Goal: Navigation & Orientation: Find specific page/section

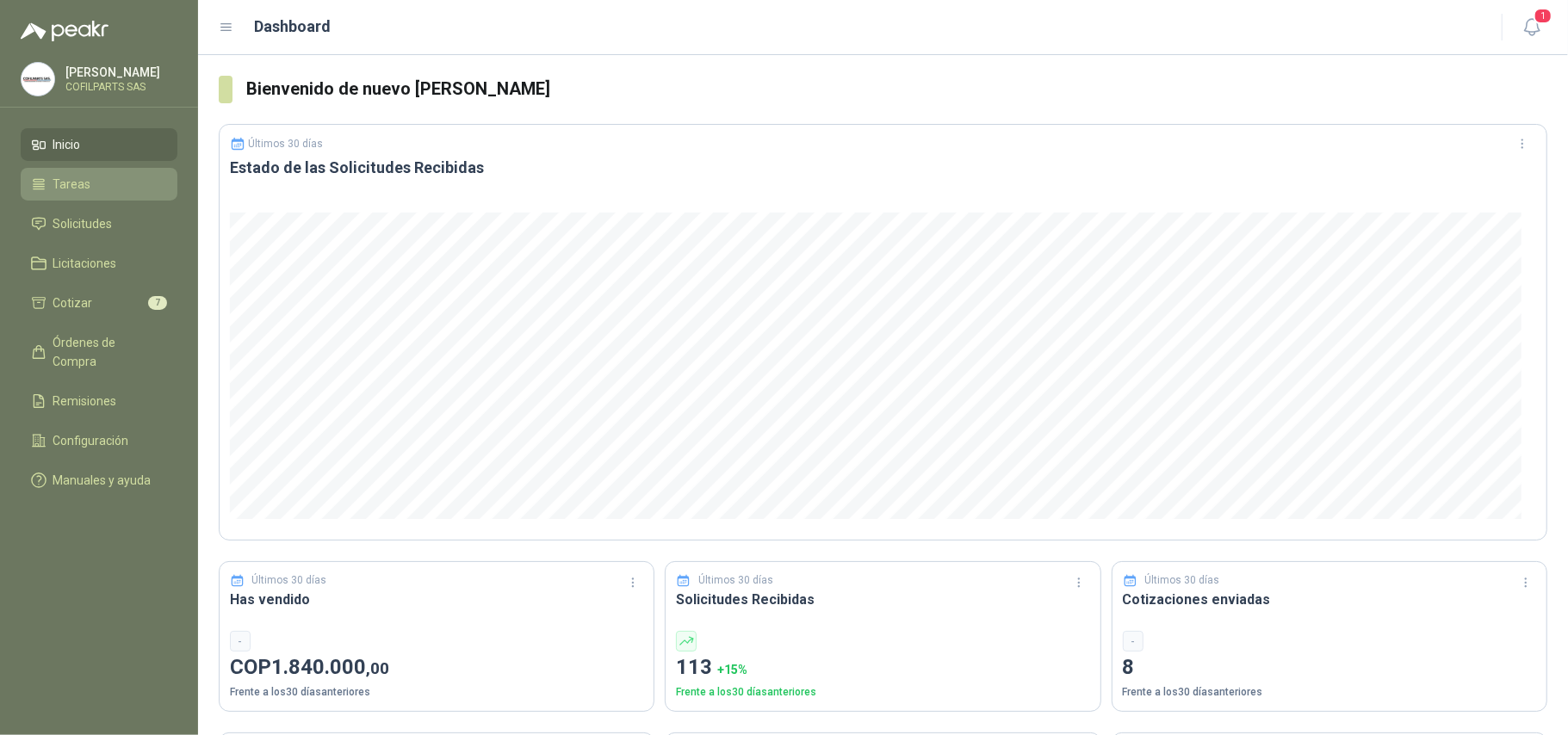
click at [93, 179] on li "Tareas" at bounding box center [98, 184] width 136 height 19
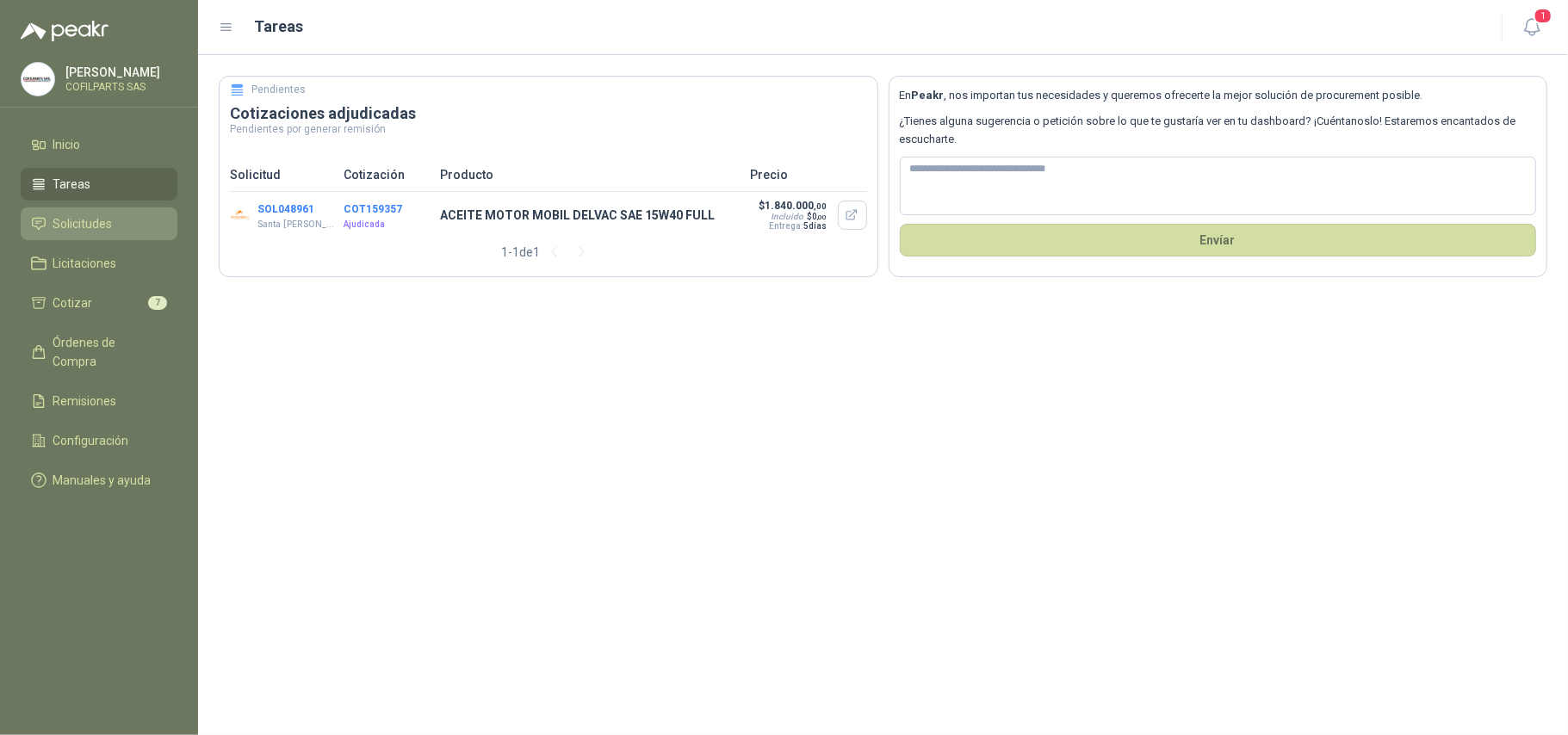
click at [78, 227] on span "Solicitudes" at bounding box center [83, 223] width 59 height 19
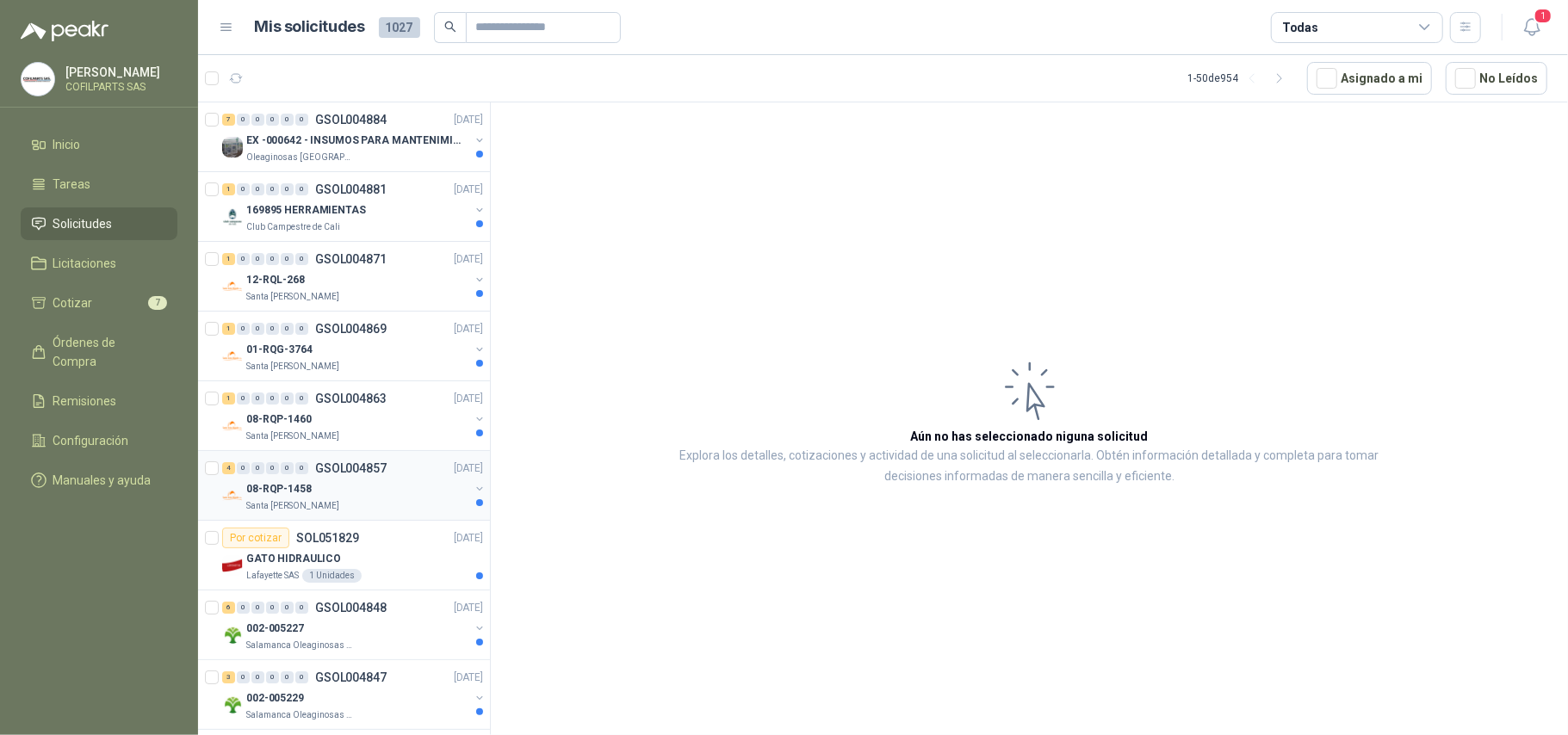
click at [294, 490] on p "08-RQP-1458" at bounding box center [279, 489] width 65 height 17
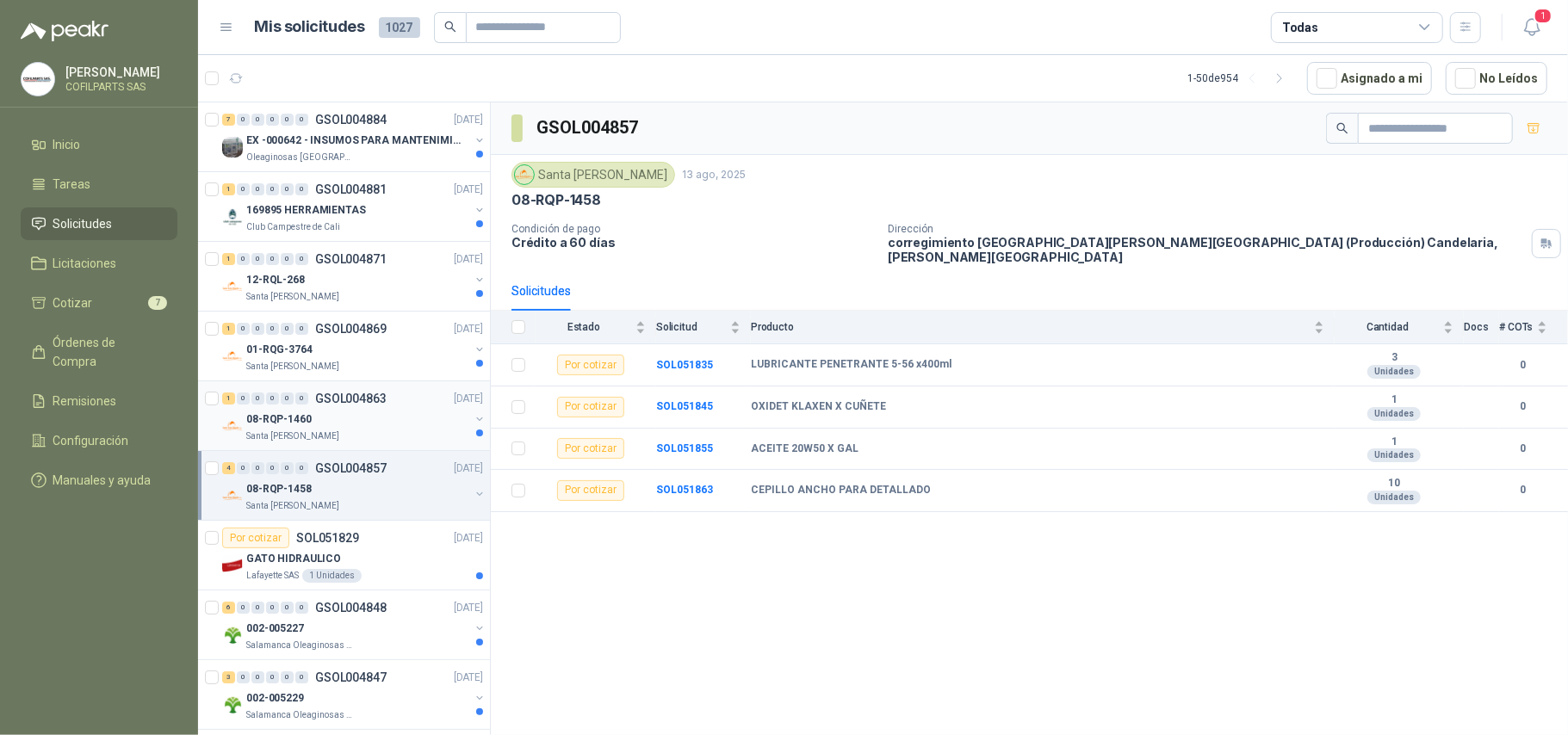
click at [283, 427] on p "08-RQP-1460" at bounding box center [279, 419] width 65 height 17
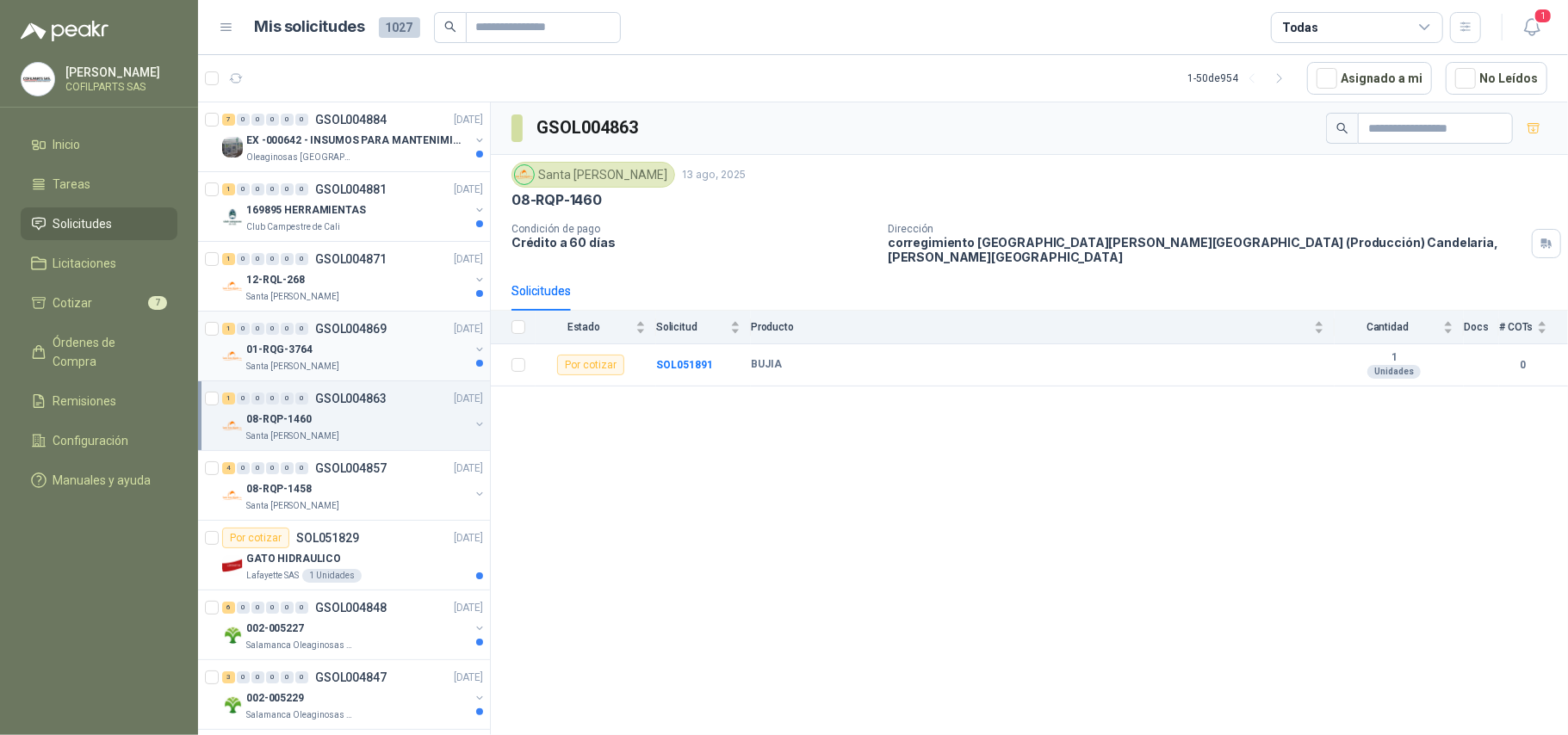
click at [291, 349] on p "01-RQG-3764" at bounding box center [279, 349] width 66 height 17
